Goal: Task Accomplishment & Management: Use online tool/utility

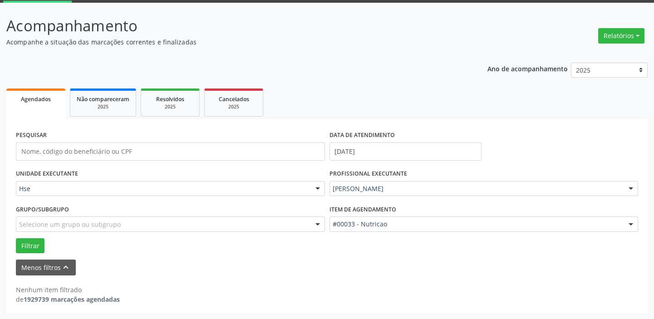
scroll to position [47, 0]
click at [444, 28] on p "Acompanhamento" at bounding box center [230, 26] width 449 height 23
click at [639, 37] on button "Relatórios" at bounding box center [621, 35] width 46 height 15
click at [590, 52] on link "Agendamentos" at bounding box center [596, 55] width 98 height 13
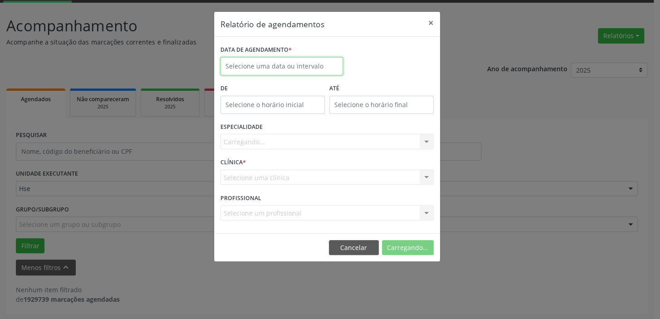
click at [284, 65] on input "text" at bounding box center [281, 66] width 122 height 18
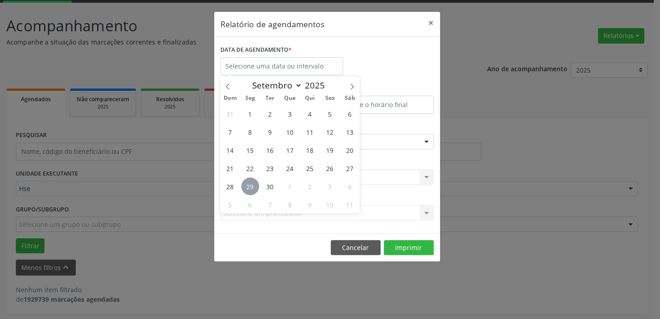
click at [249, 186] on span "29" at bounding box center [250, 186] width 18 height 18
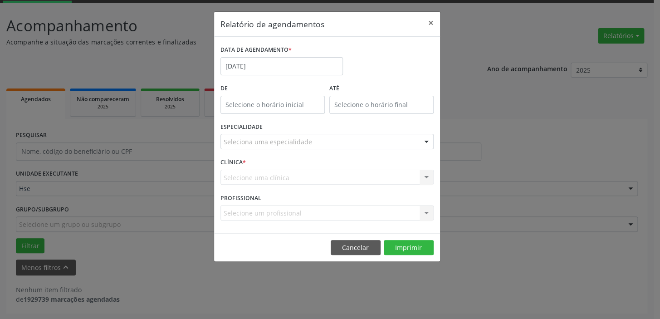
click at [402, 145] on div "Seleciona uma especialidade" at bounding box center [326, 141] width 213 height 15
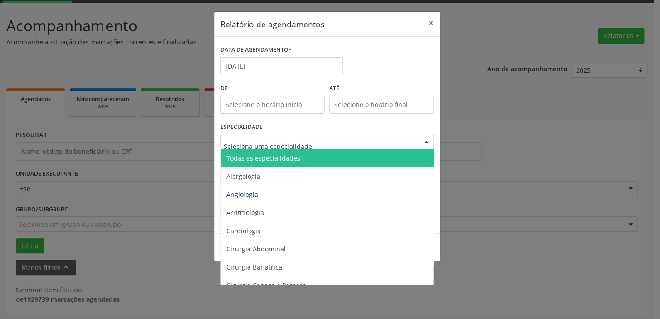
click at [297, 150] on span "Todas as especialidades" at bounding box center [328, 158] width 214 height 18
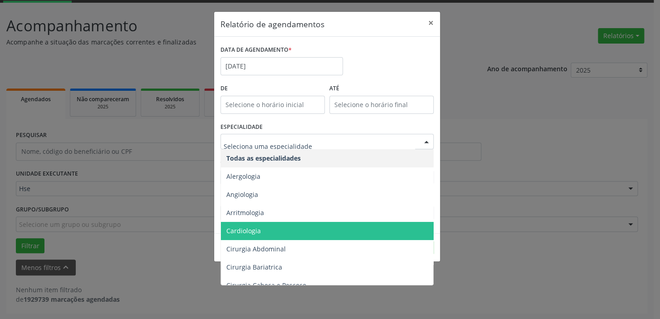
click at [278, 228] on span "Cardiologia" at bounding box center [328, 231] width 214 height 18
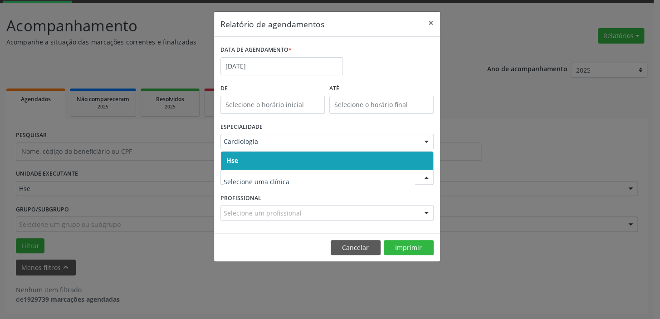
click at [259, 161] on span "Hse" at bounding box center [327, 161] width 212 height 18
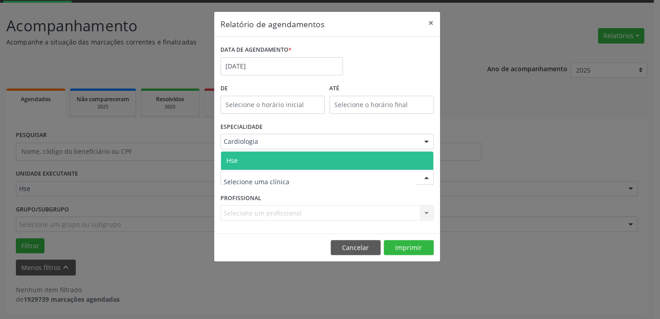
click at [255, 160] on span "Hse" at bounding box center [327, 161] width 212 height 18
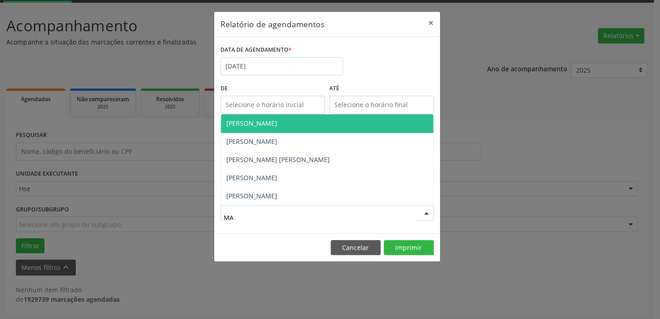
type input "MAR"
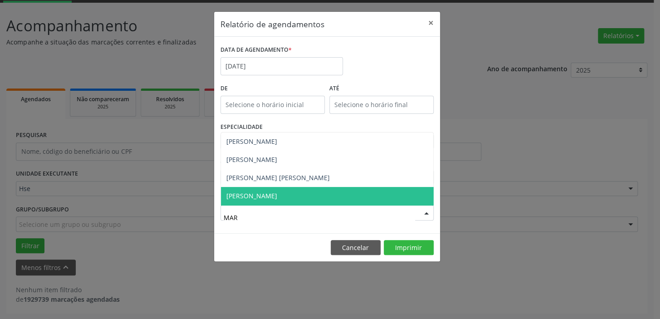
click at [326, 197] on span "[PERSON_NAME]" at bounding box center [327, 196] width 212 height 18
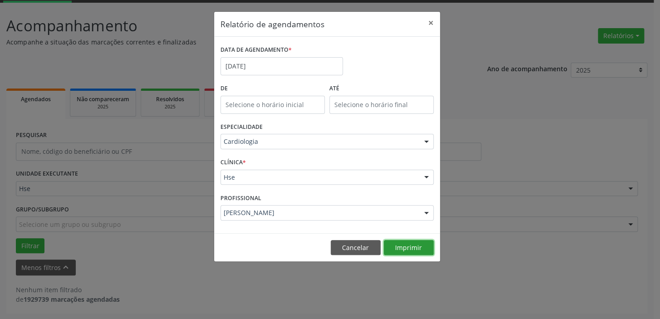
click at [412, 249] on button "Imprimir" at bounding box center [409, 247] width 50 height 15
click at [433, 23] on button "×" at bounding box center [431, 23] width 18 height 22
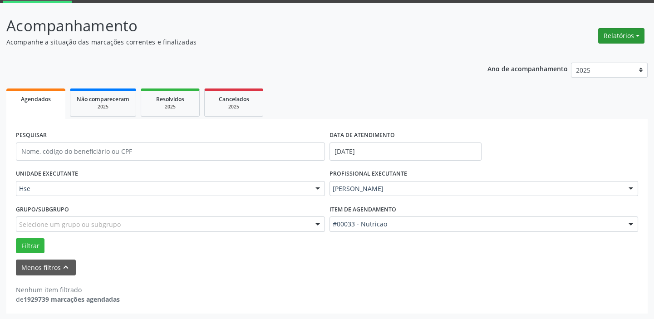
click at [639, 32] on button "Relatórios" at bounding box center [621, 35] width 46 height 15
click at [595, 54] on link "Agendamentos" at bounding box center [596, 55] width 98 height 13
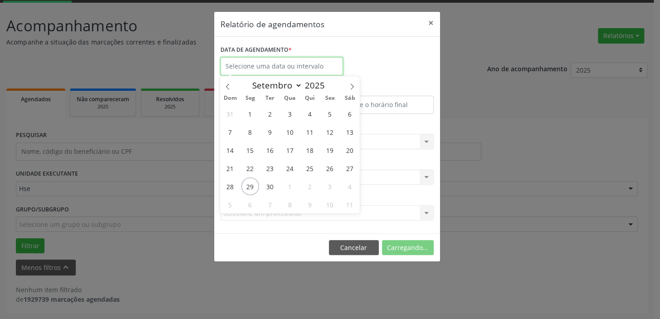
click at [268, 63] on input "text" at bounding box center [281, 66] width 122 height 18
click at [246, 188] on span "29" at bounding box center [250, 186] width 18 height 18
type input "[DATE]"
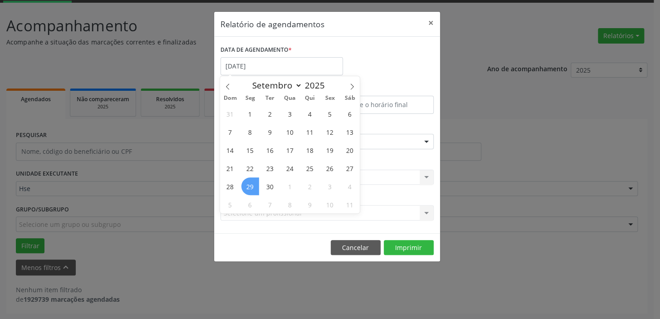
click at [246, 188] on span "29" at bounding box center [250, 186] width 18 height 18
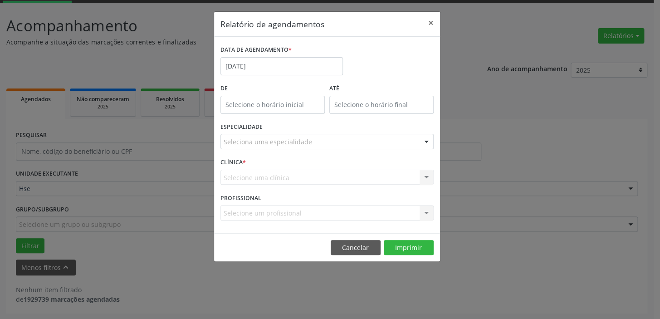
click at [307, 147] on div "Seleciona uma especialidade" at bounding box center [326, 141] width 213 height 15
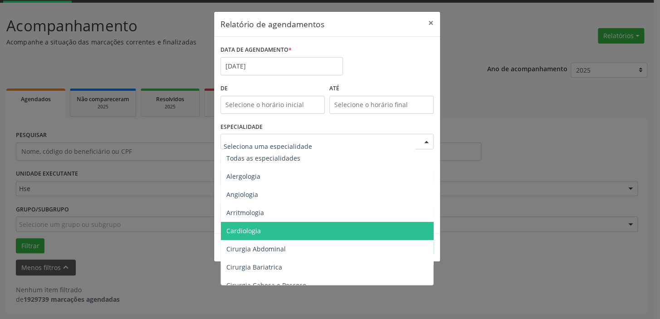
click at [278, 227] on span "Cardiologia" at bounding box center [328, 231] width 214 height 18
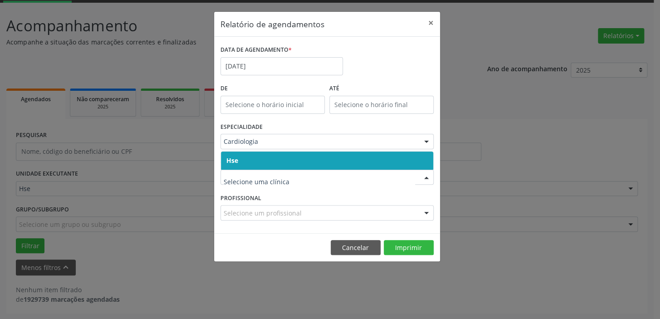
click at [259, 164] on span "Hse" at bounding box center [327, 161] width 212 height 18
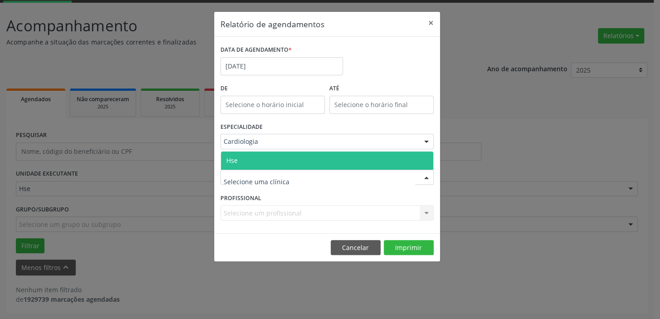
click at [249, 156] on span "Hse" at bounding box center [327, 161] width 212 height 18
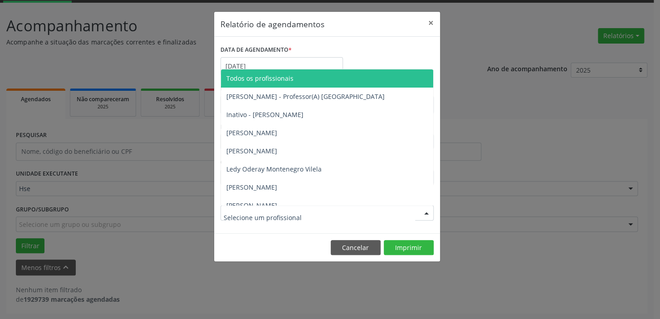
click at [315, 211] on div at bounding box center [326, 212] width 213 height 15
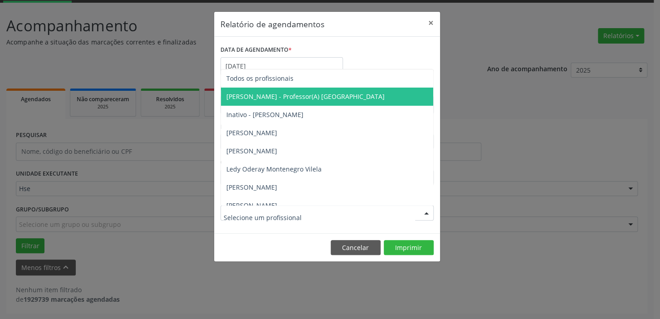
click at [278, 97] on span "[PERSON_NAME] - Professor(A) [GEOGRAPHIC_DATA]" at bounding box center [305, 96] width 158 height 9
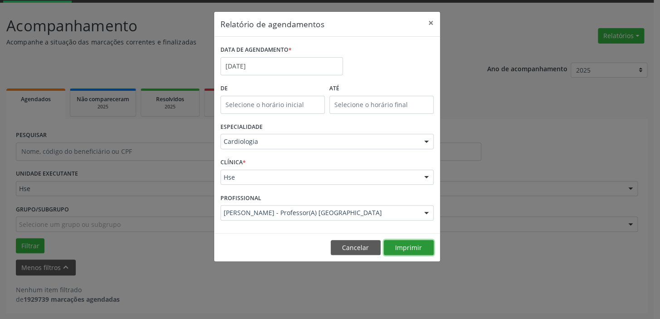
click at [422, 250] on button "Imprimir" at bounding box center [409, 247] width 50 height 15
click at [430, 16] on button "×" at bounding box center [431, 23] width 18 height 22
